Goal: Complete application form: Complete application form

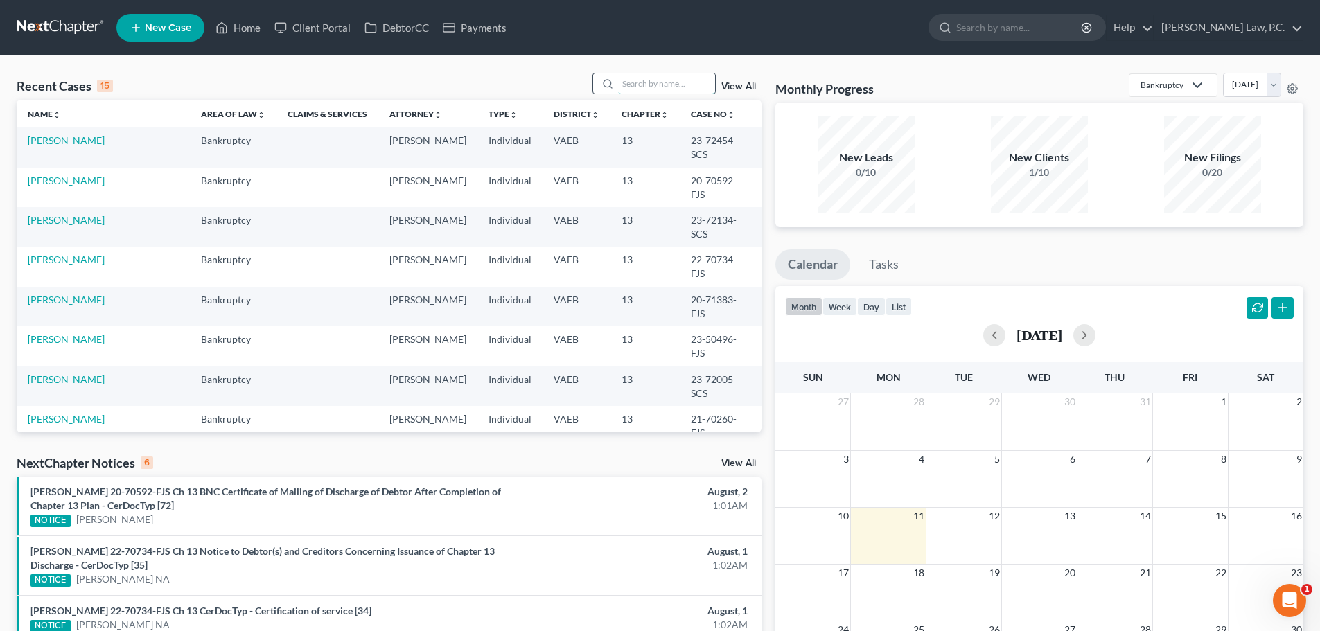
click at [640, 80] on input "search" at bounding box center [666, 83] width 97 height 20
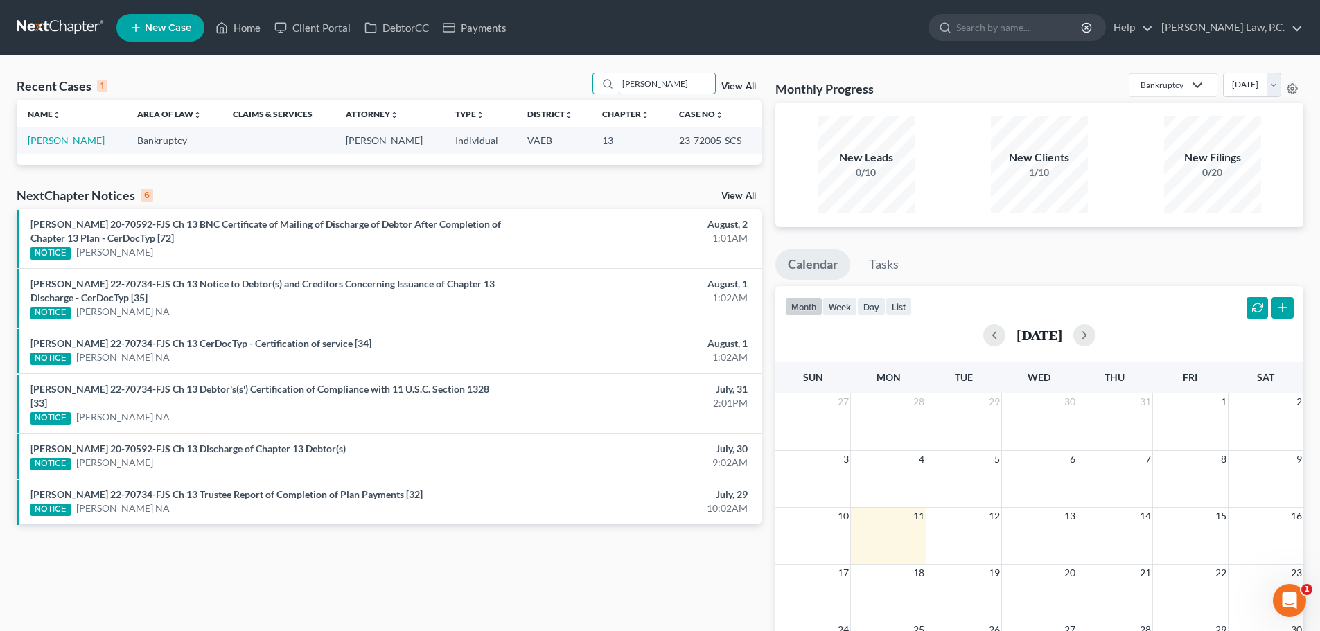
type input "[PERSON_NAME]"
click at [36, 143] on link "[PERSON_NAME]" at bounding box center [66, 140] width 77 height 12
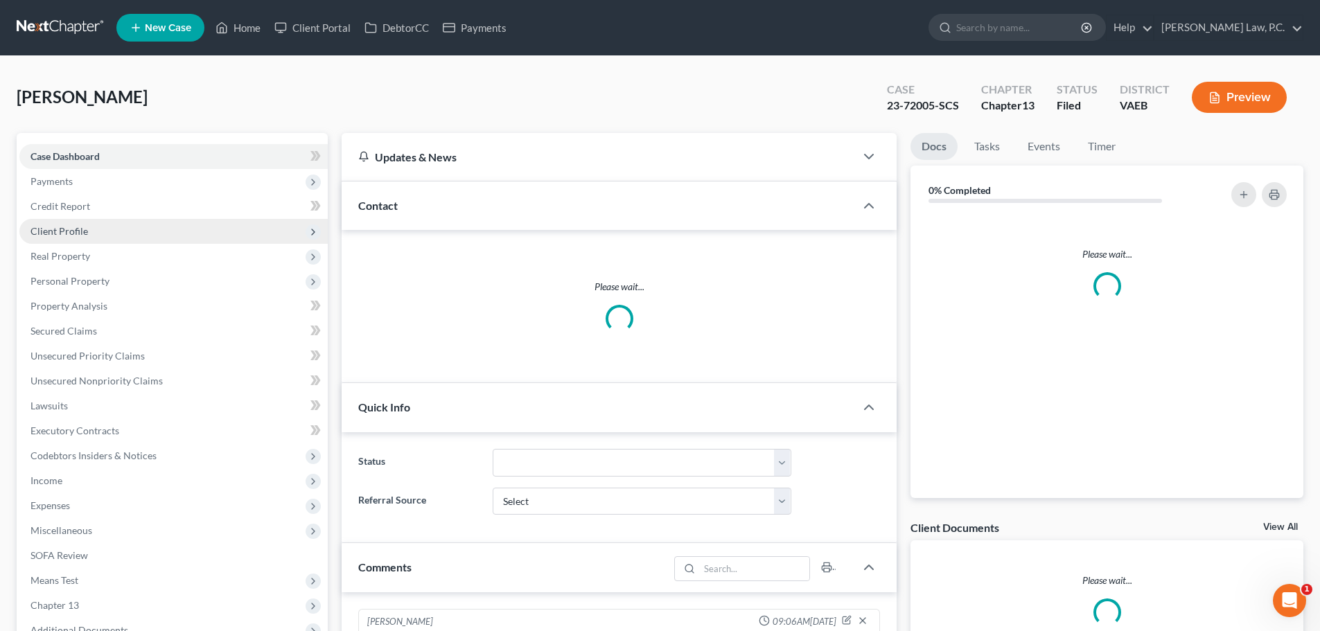
scroll to position [6431, 0]
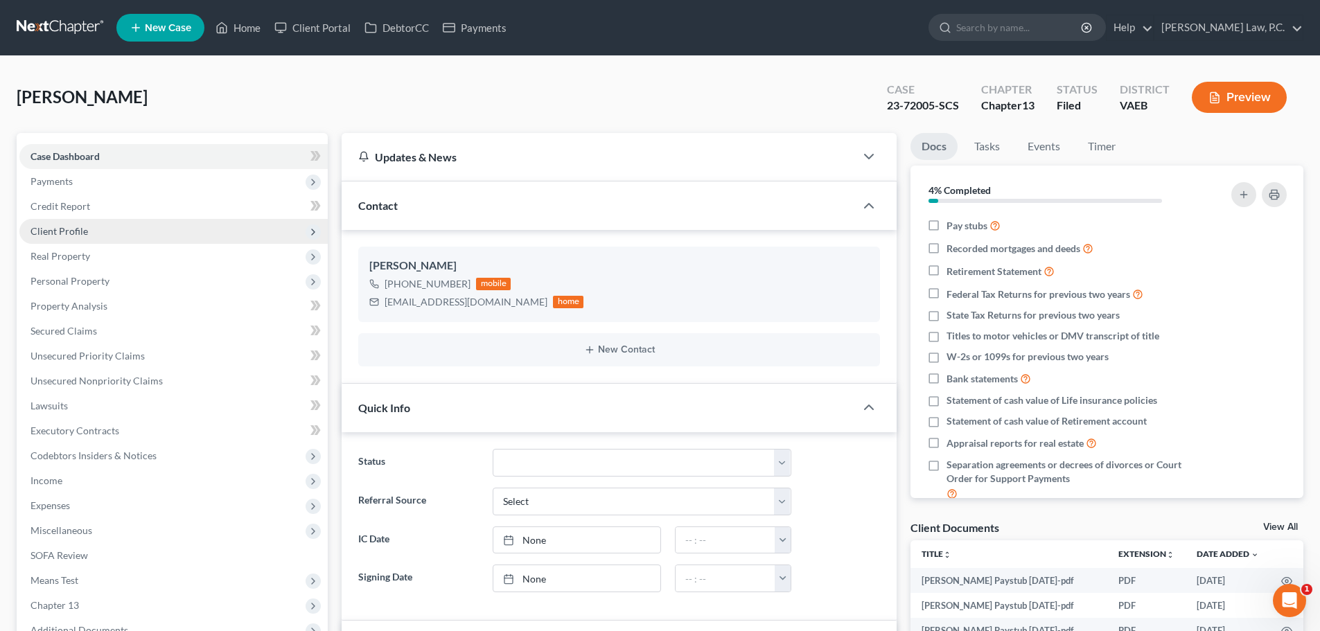
click at [58, 234] on span "Client Profile" at bounding box center [59, 231] width 58 height 12
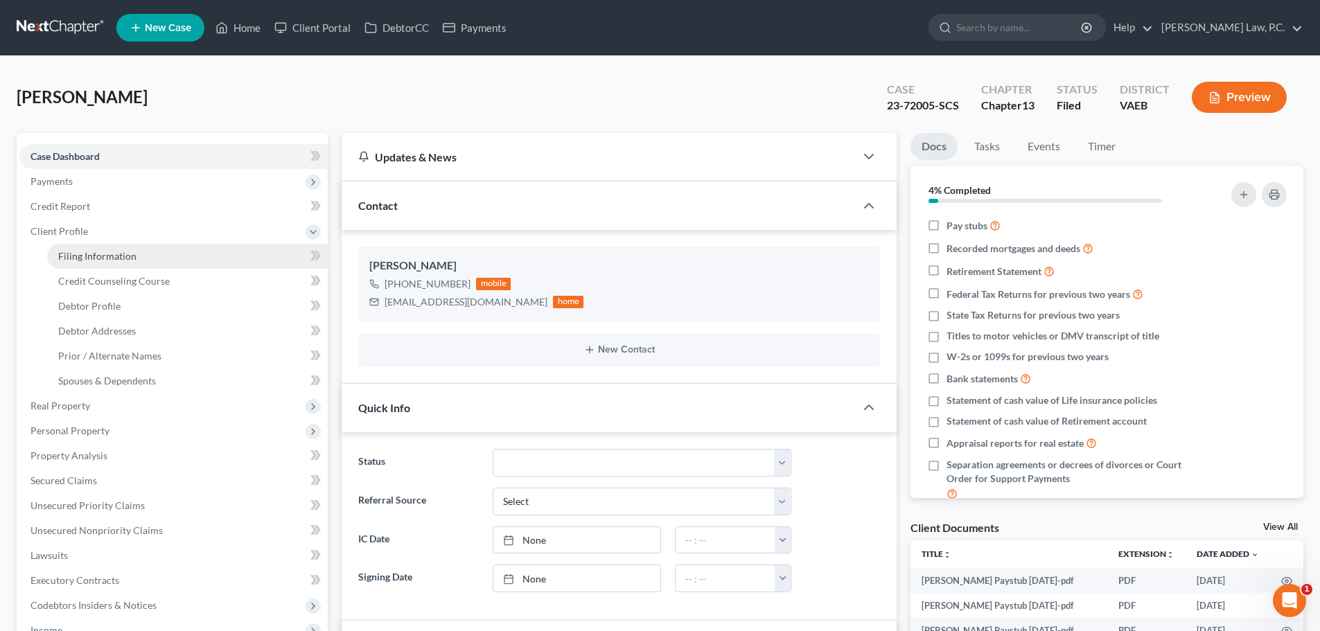
click at [67, 262] on link "Filing Information" at bounding box center [187, 256] width 281 height 25
select select "1"
select select "0"
select select "3"
select select "48"
